Goal: Find specific page/section: Find specific page/section

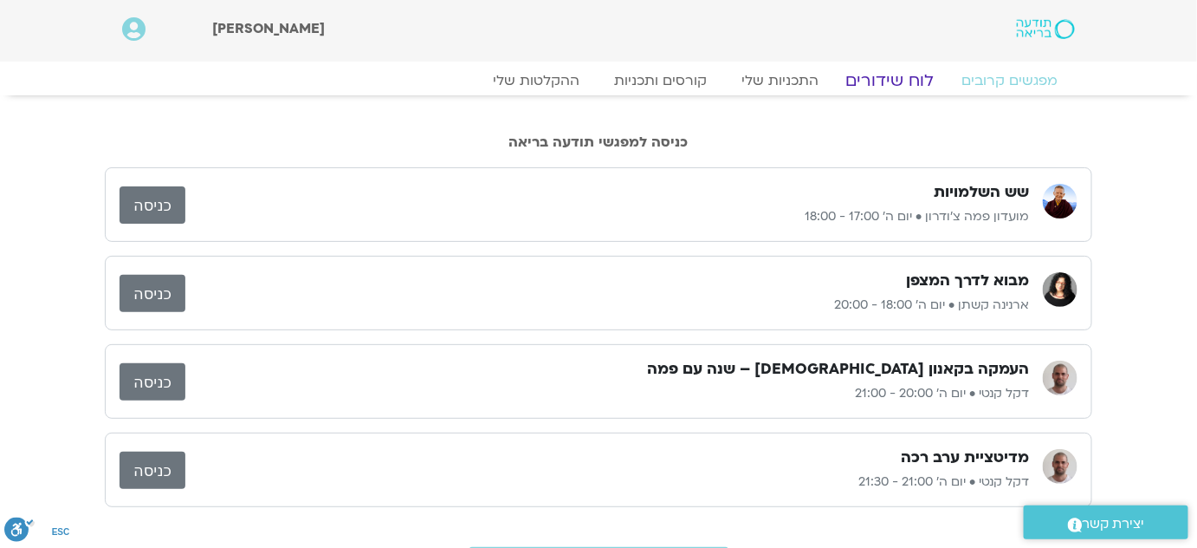
click at [881, 78] on link "לוח שידורים" at bounding box center [891, 80] width 130 height 21
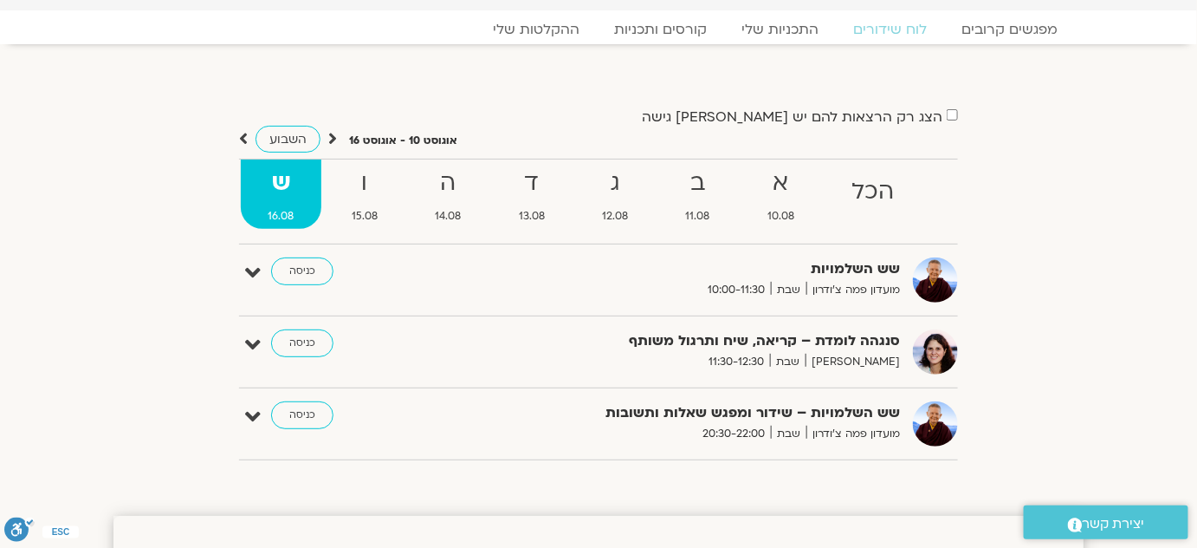
scroll to position [78, 0]
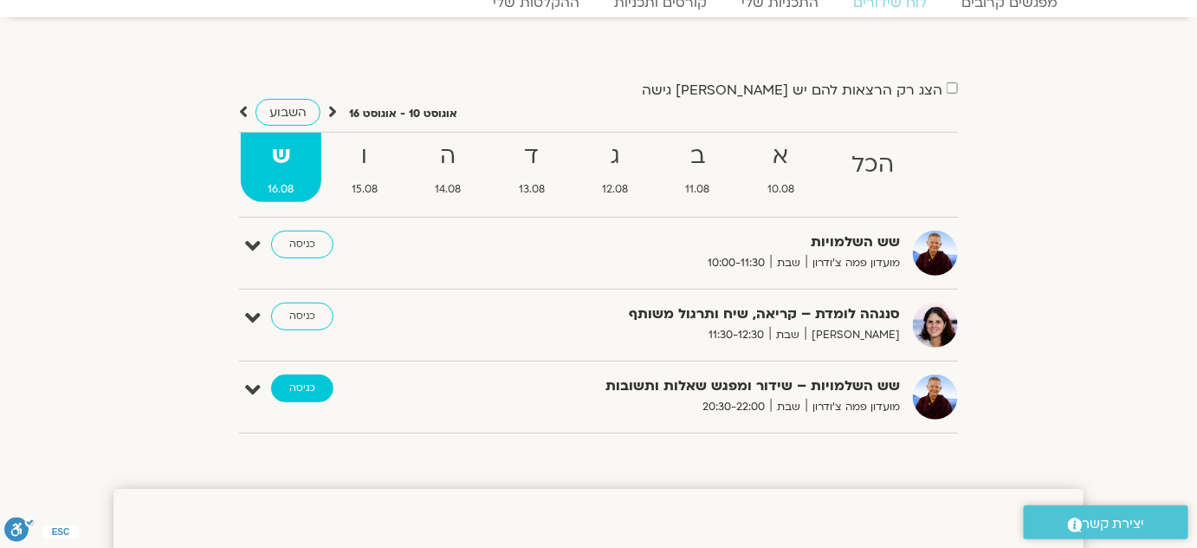
click at [315, 383] on link "כניסה" at bounding box center [302, 388] width 62 height 28
click at [316, 382] on link "כניסה" at bounding box center [302, 388] width 62 height 28
click at [310, 380] on link "כניסה" at bounding box center [302, 388] width 62 height 28
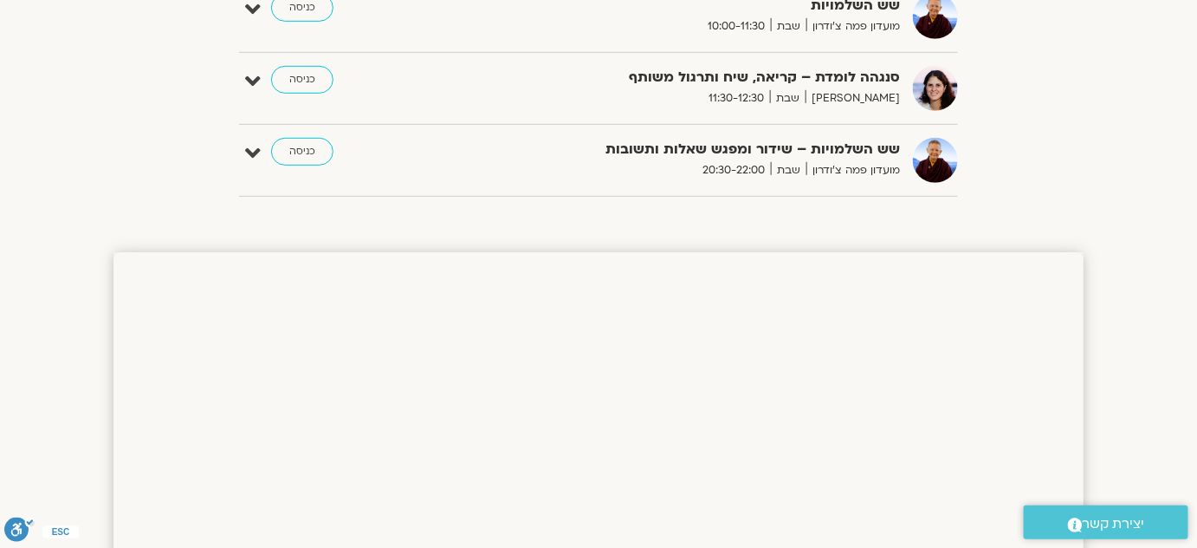
scroll to position [627, 0]
